Goal: Task Accomplishment & Management: Use online tool/utility

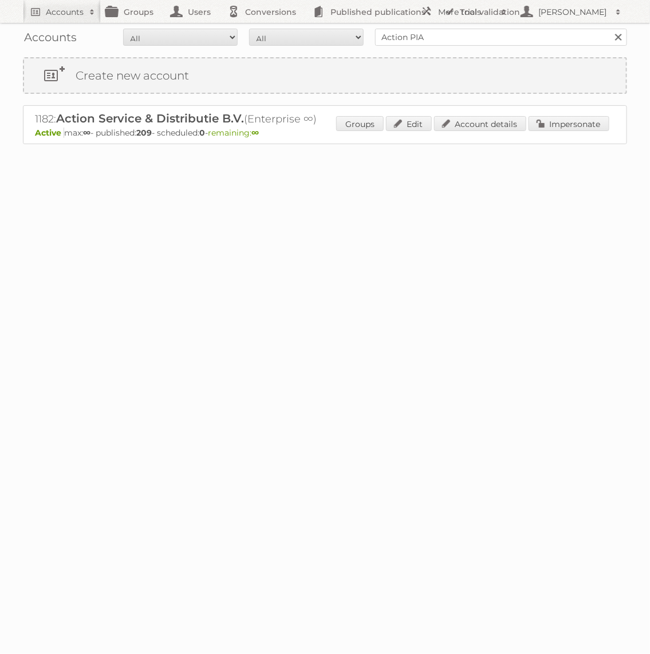
click at [417, 45] on input "Action PIA" at bounding box center [501, 37] width 252 height 17
type input "A"
type input "GAMMA BE"
click at [609, 29] on input "Search" at bounding box center [617, 37] width 17 height 17
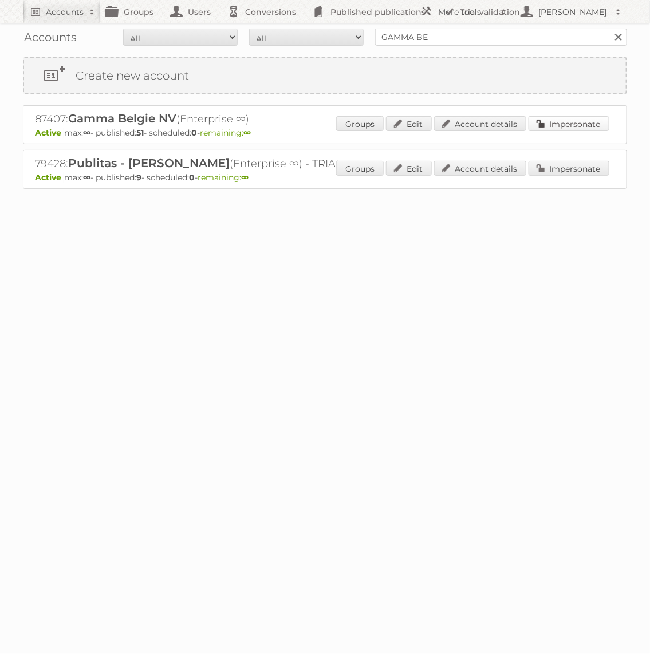
click at [574, 120] on link "Impersonate" at bounding box center [568, 123] width 81 height 15
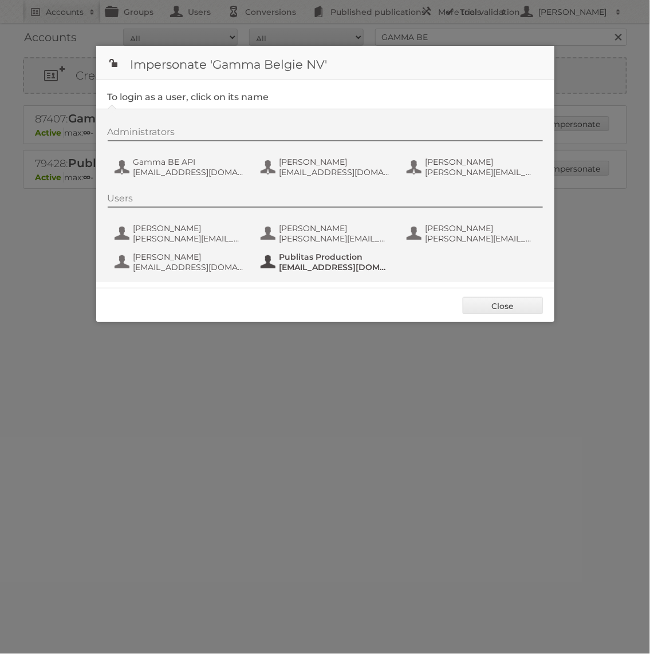
click at [326, 254] on span "Publitas Production" at bounding box center [334, 257] width 111 height 10
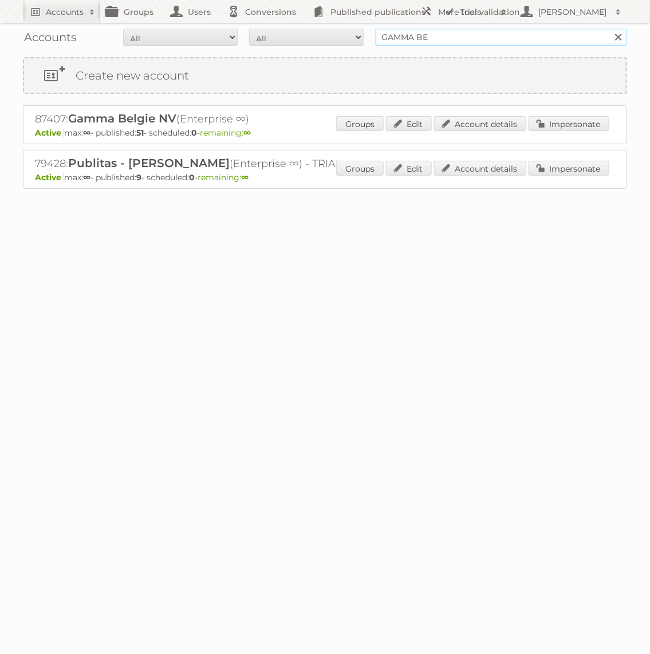
click at [467, 43] on input "GAMMA BE" at bounding box center [501, 37] width 252 height 17
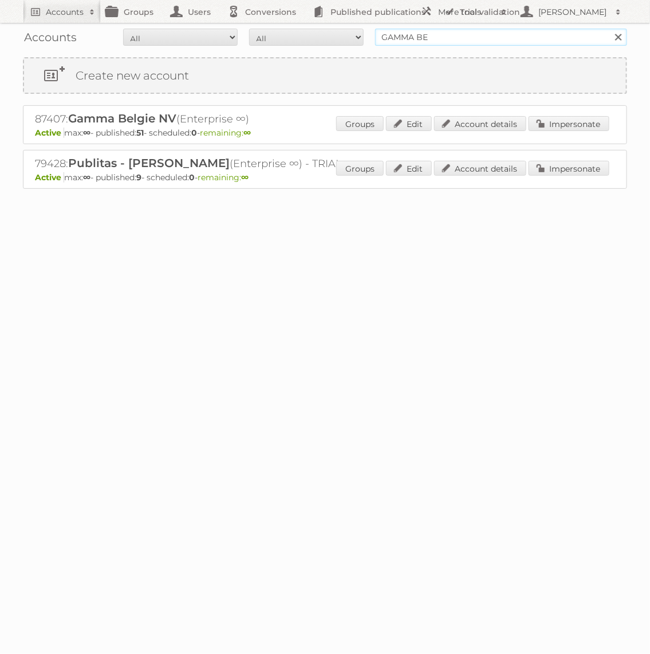
click at [467, 43] on input "GAMMA BE" at bounding box center [501, 37] width 252 height 17
type input "etos"
click at [609, 29] on input "Search" at bounding box center [617, 37] width 17 height 17
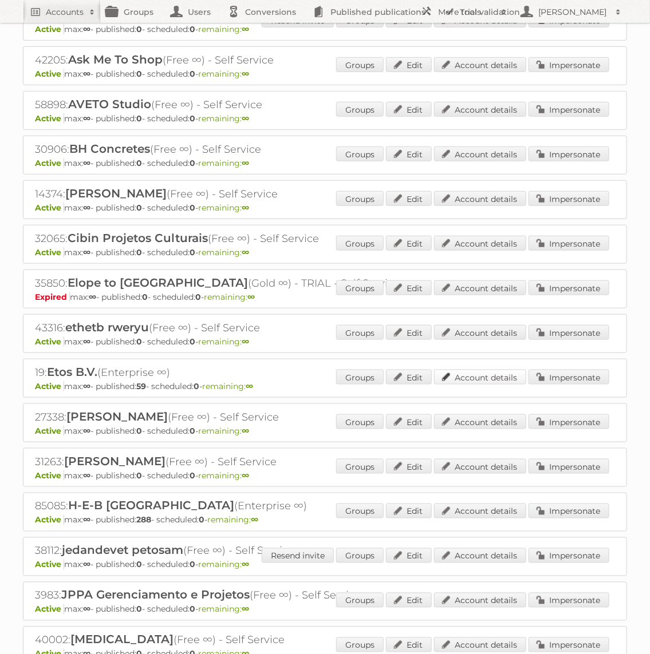
scroll to position [179, 0]
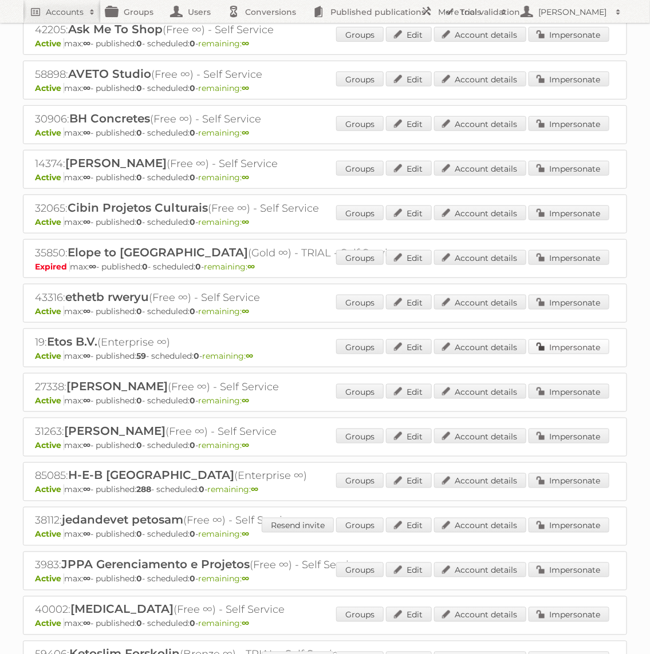
click at [589, 346] on link "Impersonate" at bounding box center [568, 347] width 81 height 15
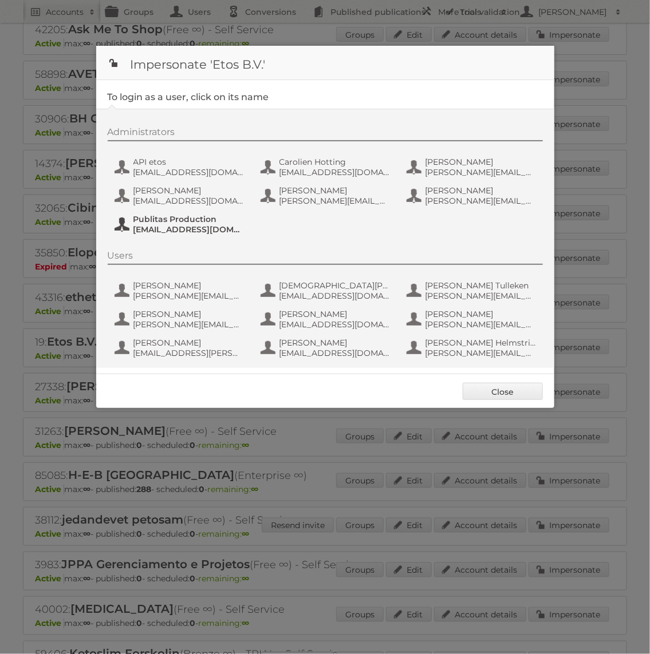
click at [174, 221] on span "Publitas Production" at bounding box center [188, 219] width 111 height 10
